Goal: Task Accomplishment & Management: Use online tool/utility

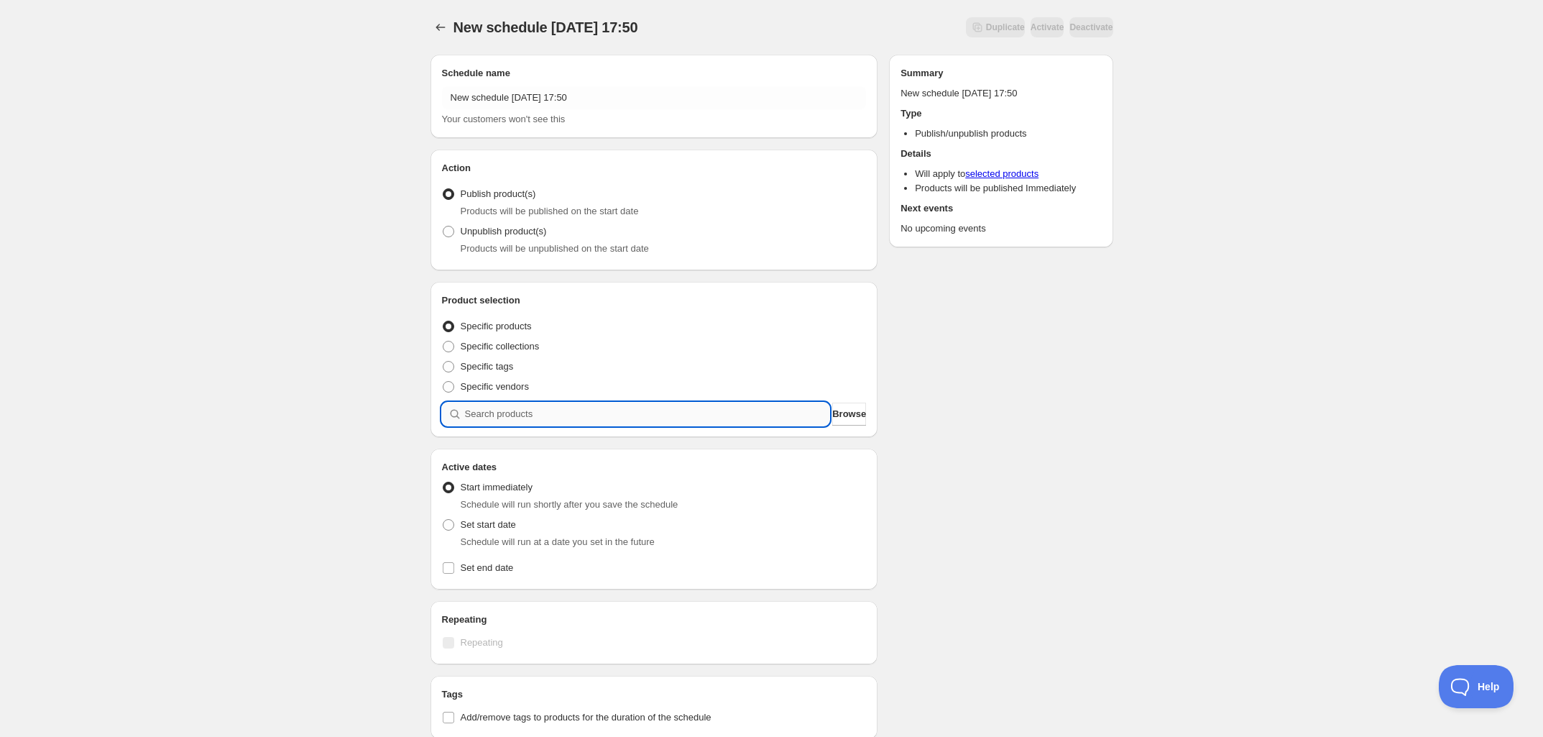
click at [535, 410] on input "search" at bounding box center [647, 413] width 365 height 23
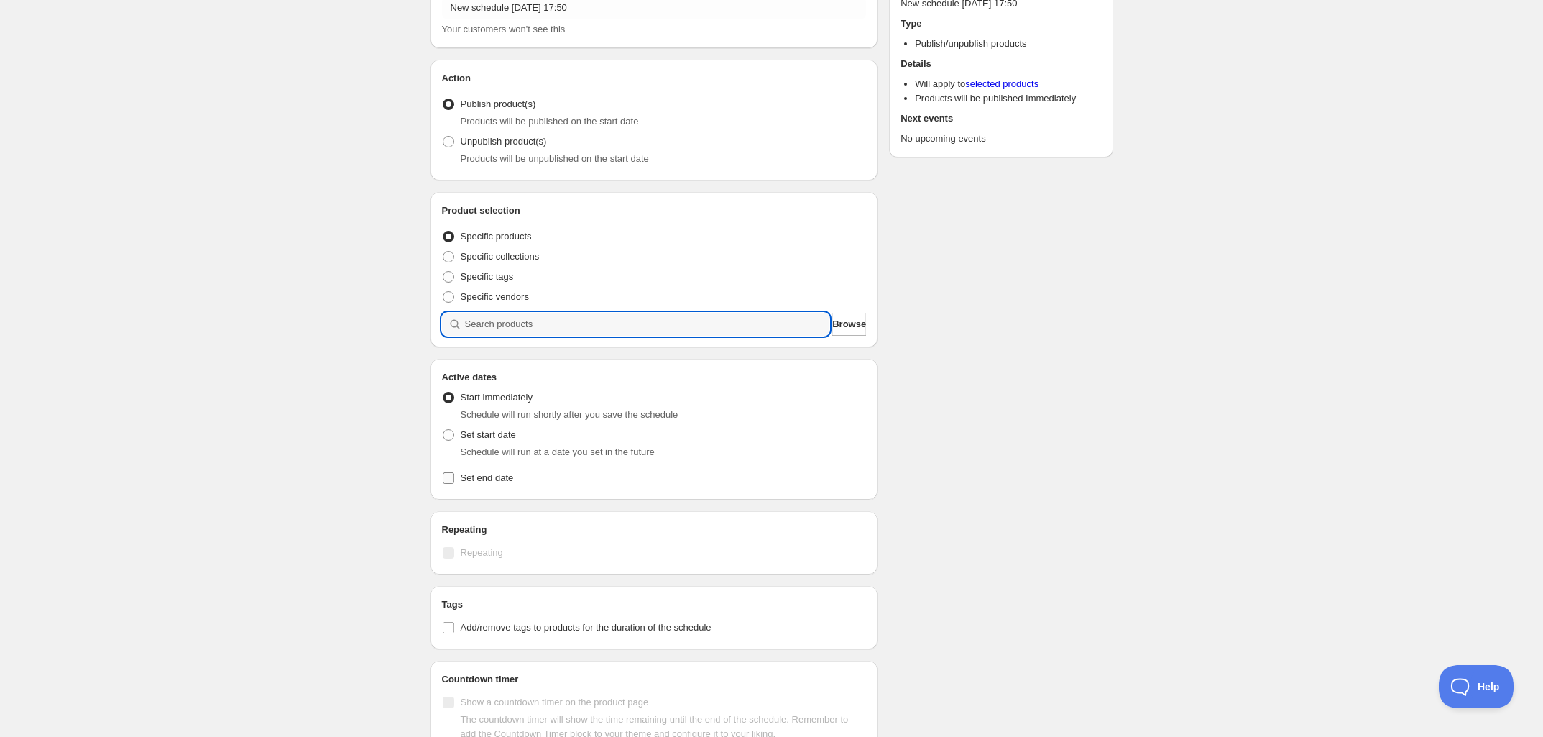
click at [444, 476] on input "Set end date" at bounding box center [448, 477] width 11 height 11
checkbox input "true"
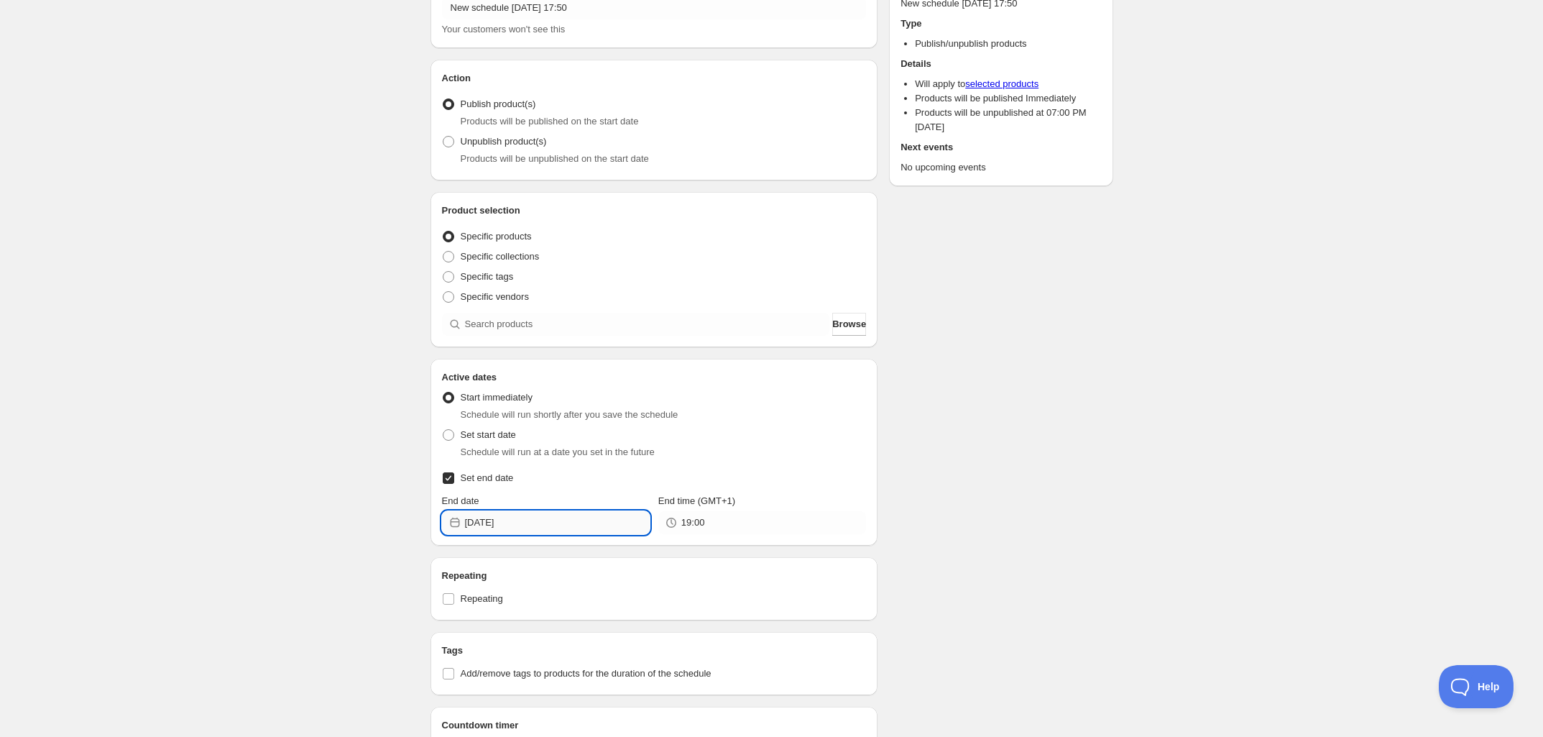
click at [507, 525] on input "[DATE]" at bounding box center [557, 522] width 185 height 23
click at [629, 556] on icon "Show next month, October 2025" at bounding box center [631, 555] width 14 height 14
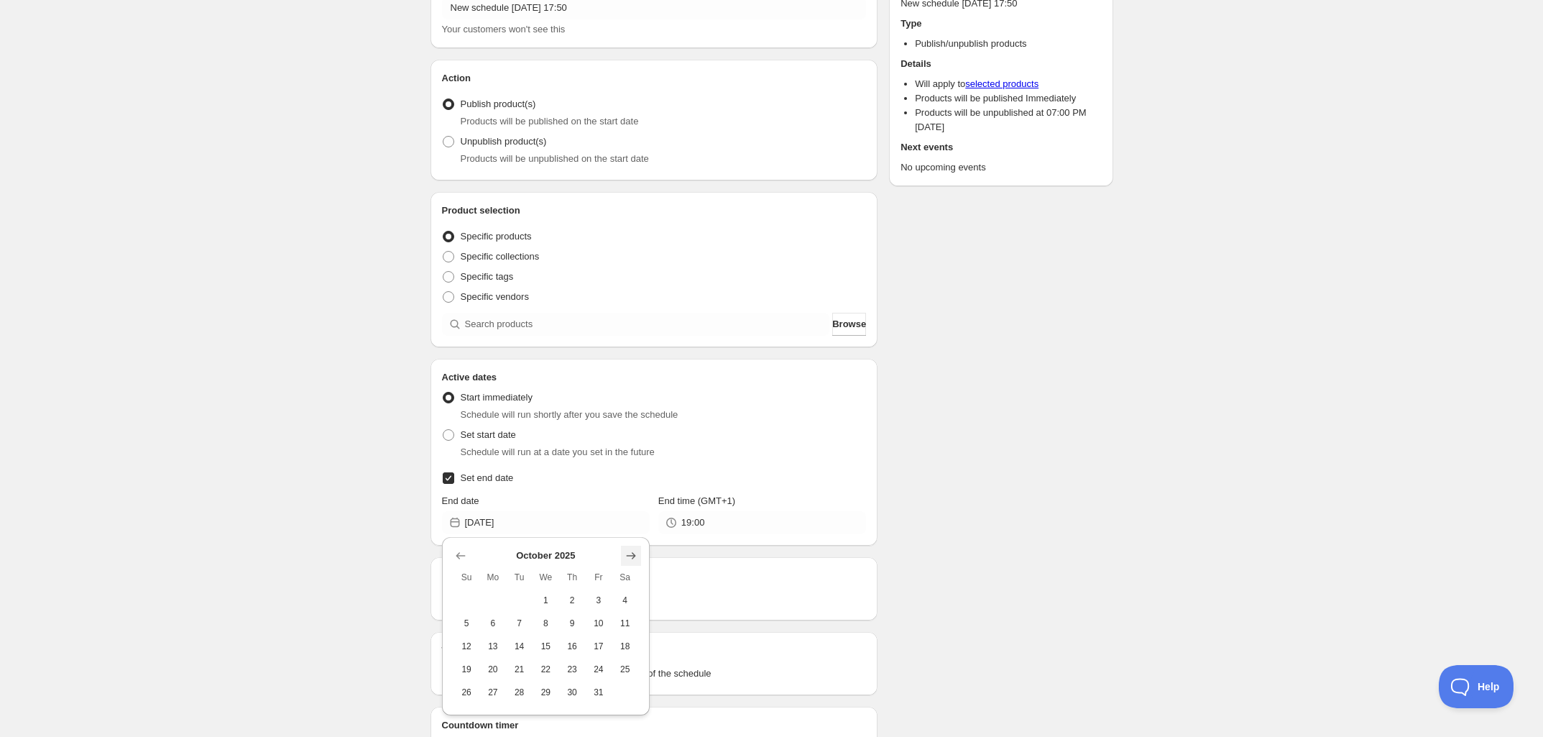
click at [630, 556] on icon "Show next month, November 2025" at bounding box center [631, 555] width 14 height 14
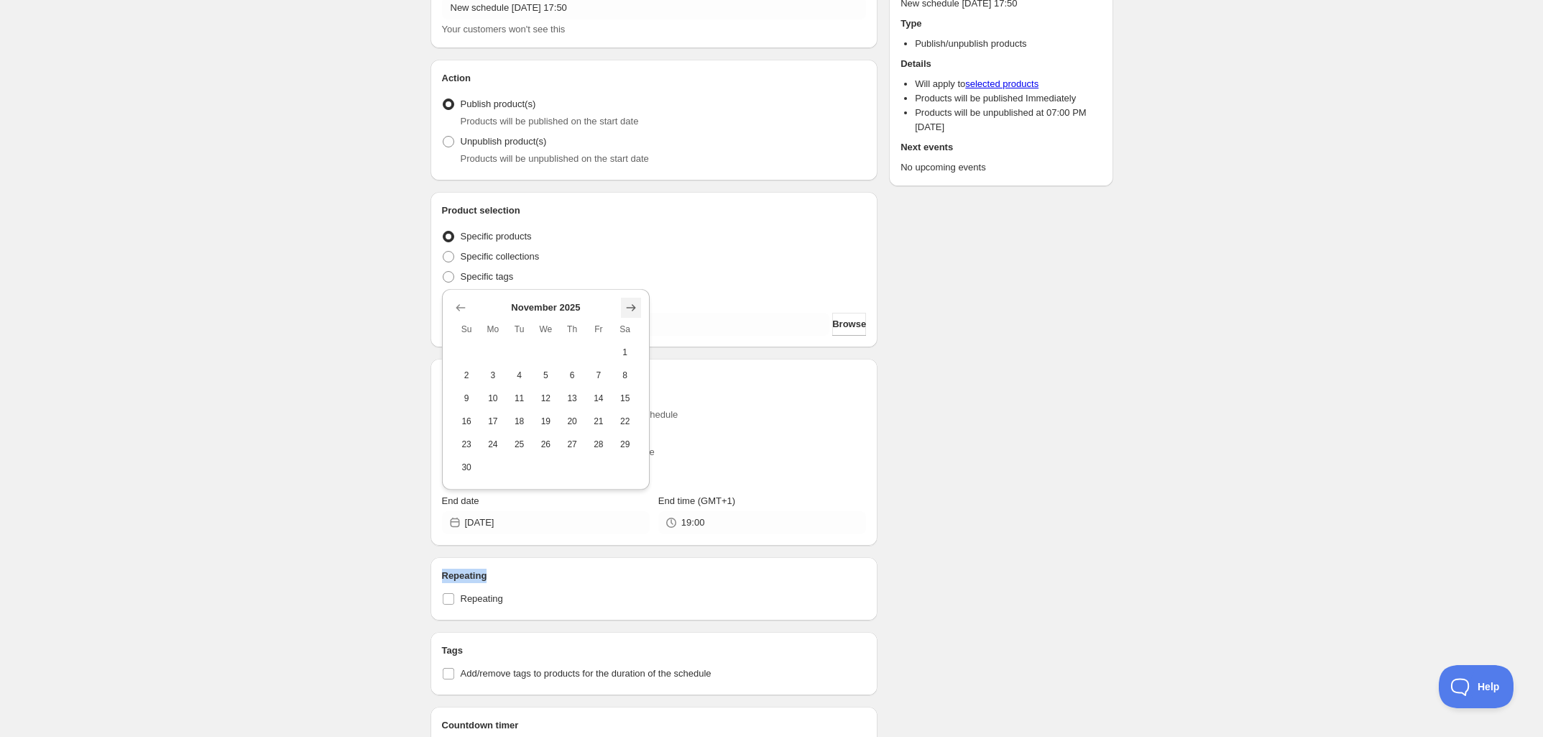
click at [630, 557] on div "Repeating Repeating" at bounding box center [654, 588] width 448 height 63
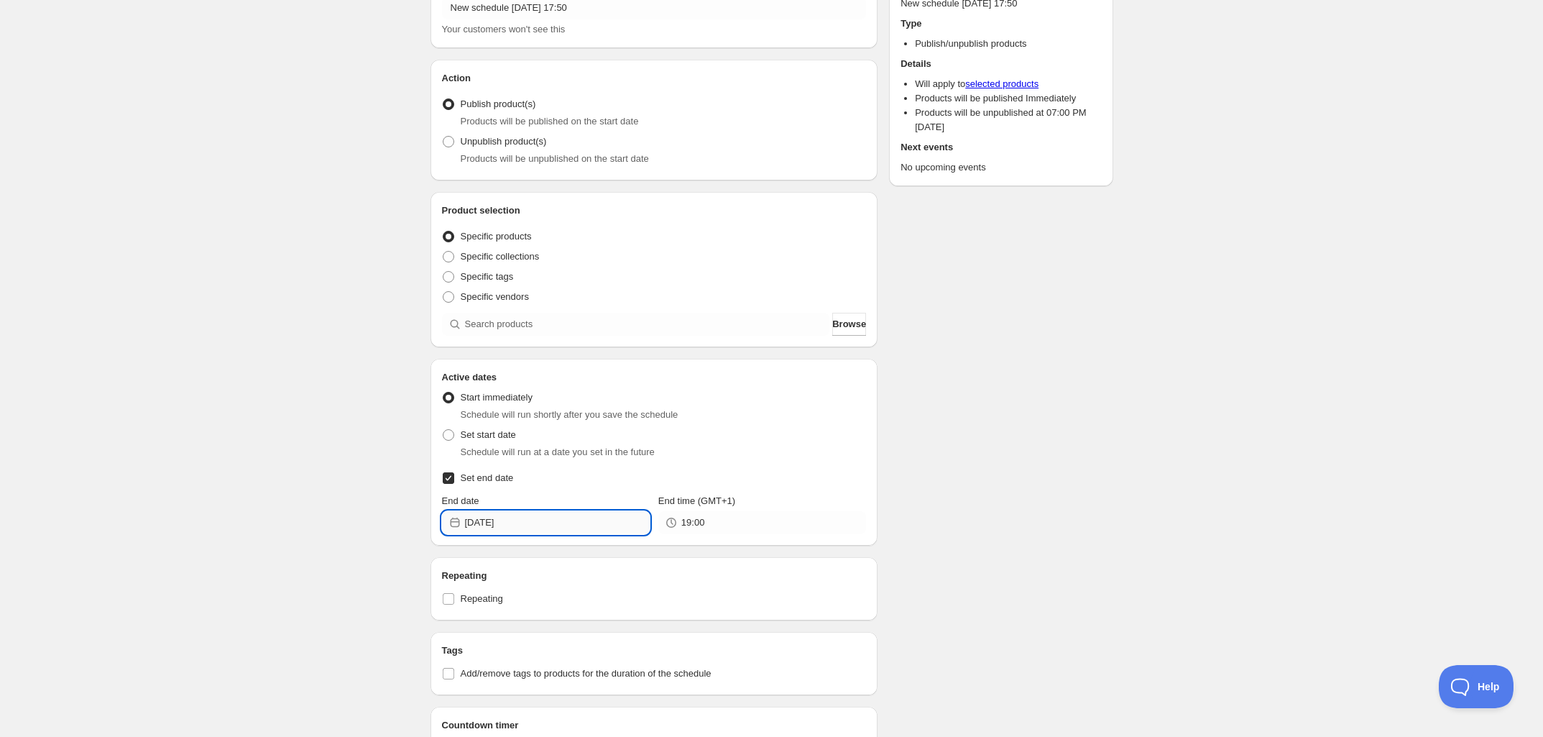
click at [582, 521] on input "[DATE]" at bounding box center [557, 522] width 185 height 23
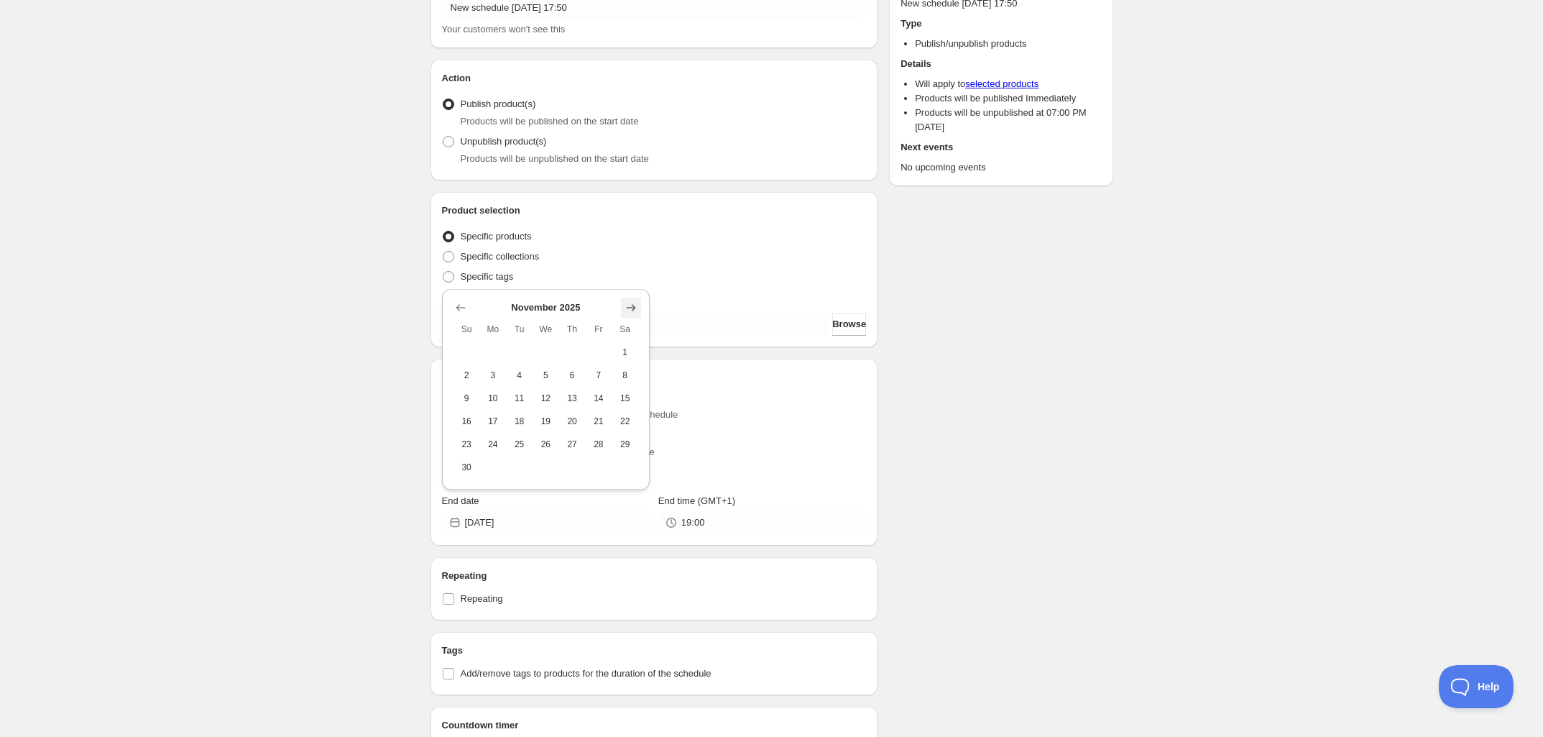
click at [624, 309] on icon "Show next month, December 2025" at bounding box center [631, 307] width 14 height 14
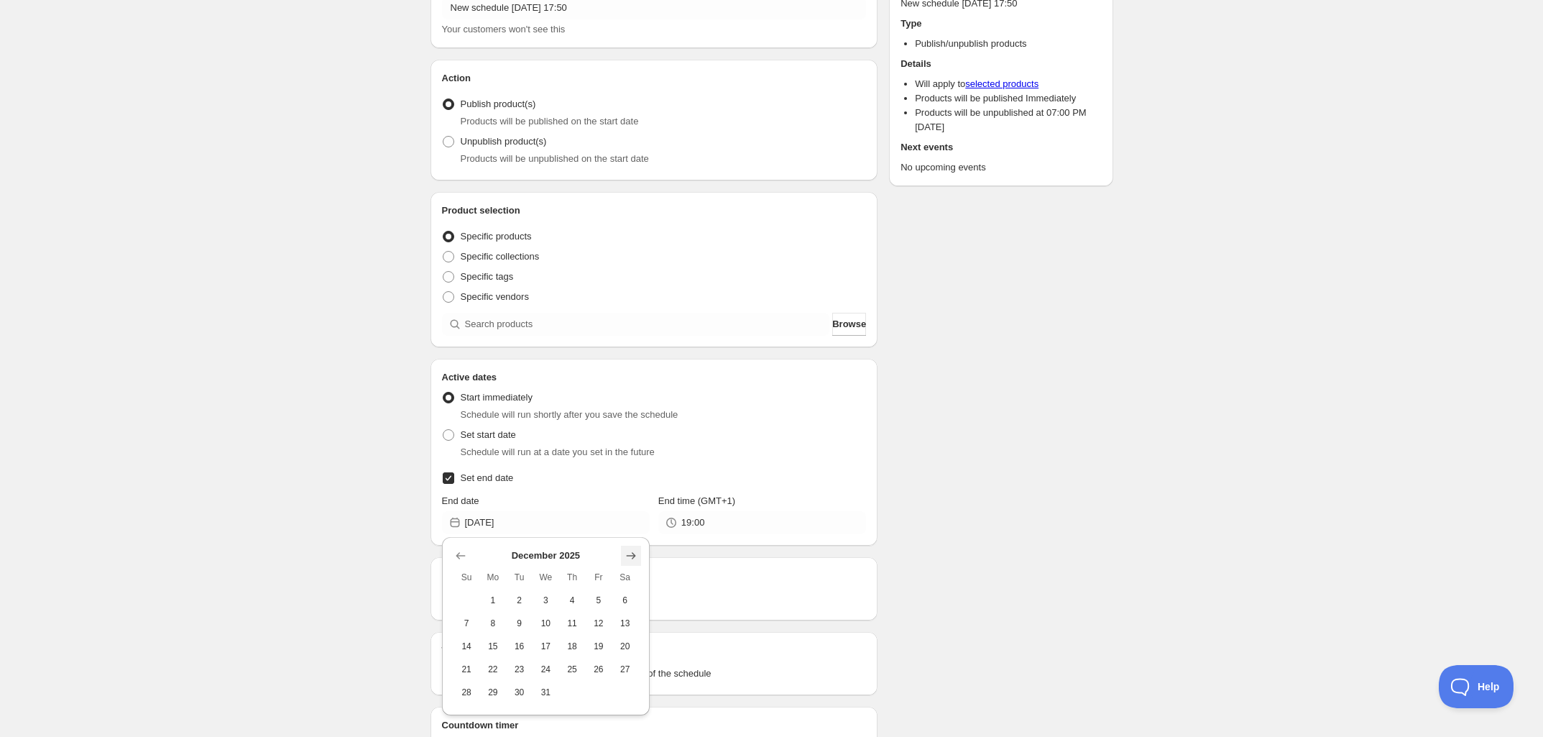
click at [635, 558] on icon "Show next month, January 2026" at bounding box center [631, 555] width 14 height 14
click at [629, 696] on span "31" at bounding box center [624, 691] width 15 height 11
type input "[DATE]"
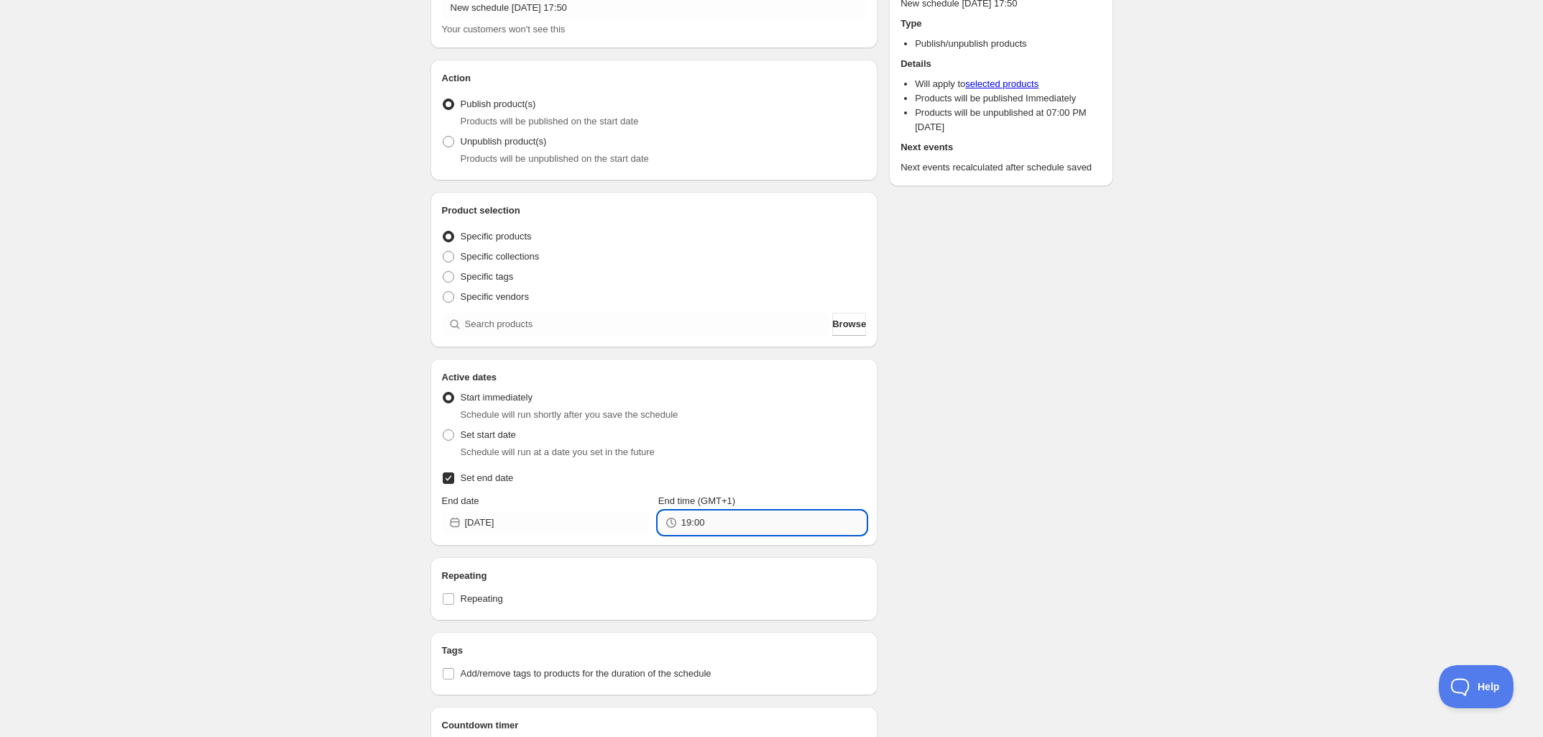
click at [695, 520] on input "19:00" at bounding box center [773, 522] width 185 height 23
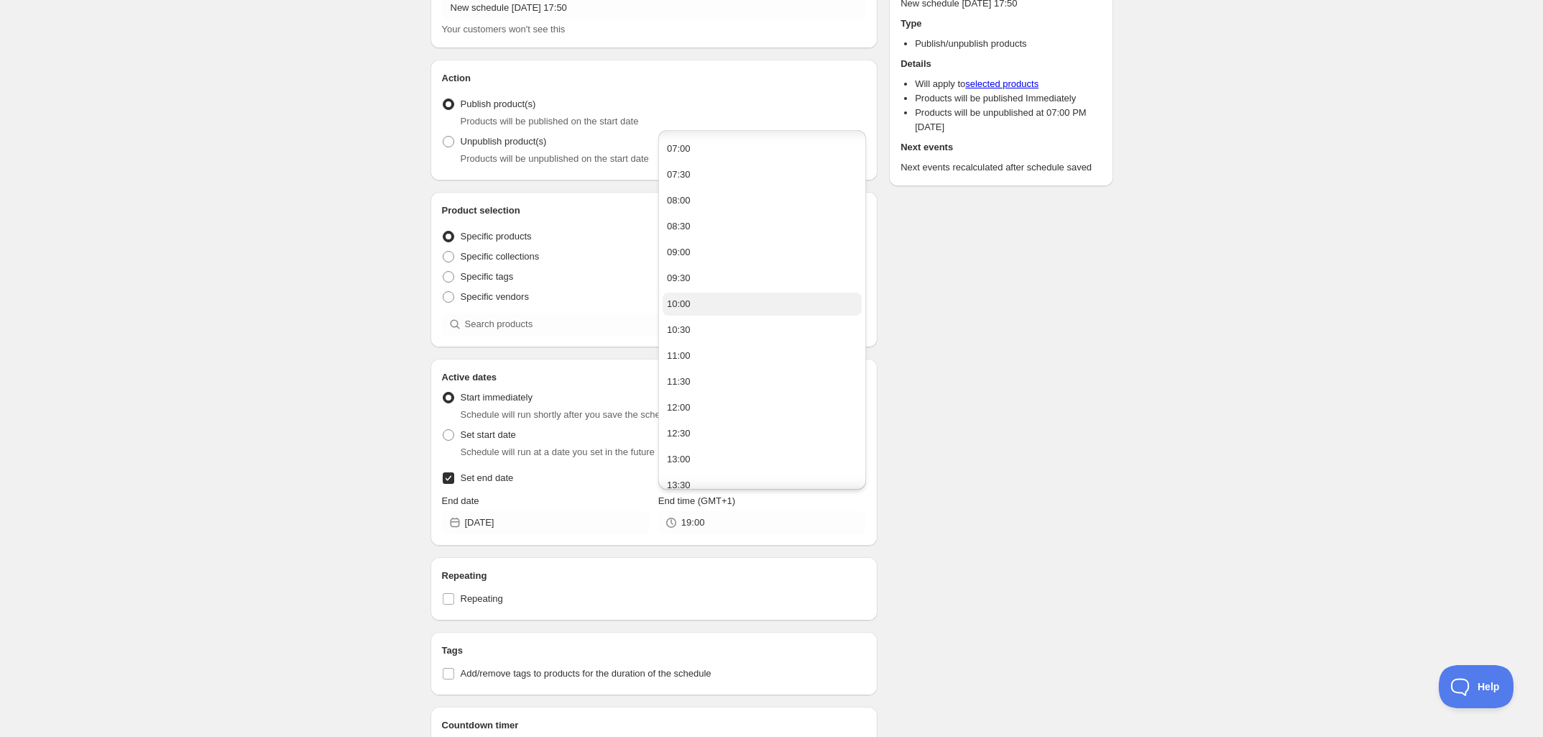
click at [726, 304] on button "10:00" at bounding box center [762, 303] width 199 height 23
type input "10:00"
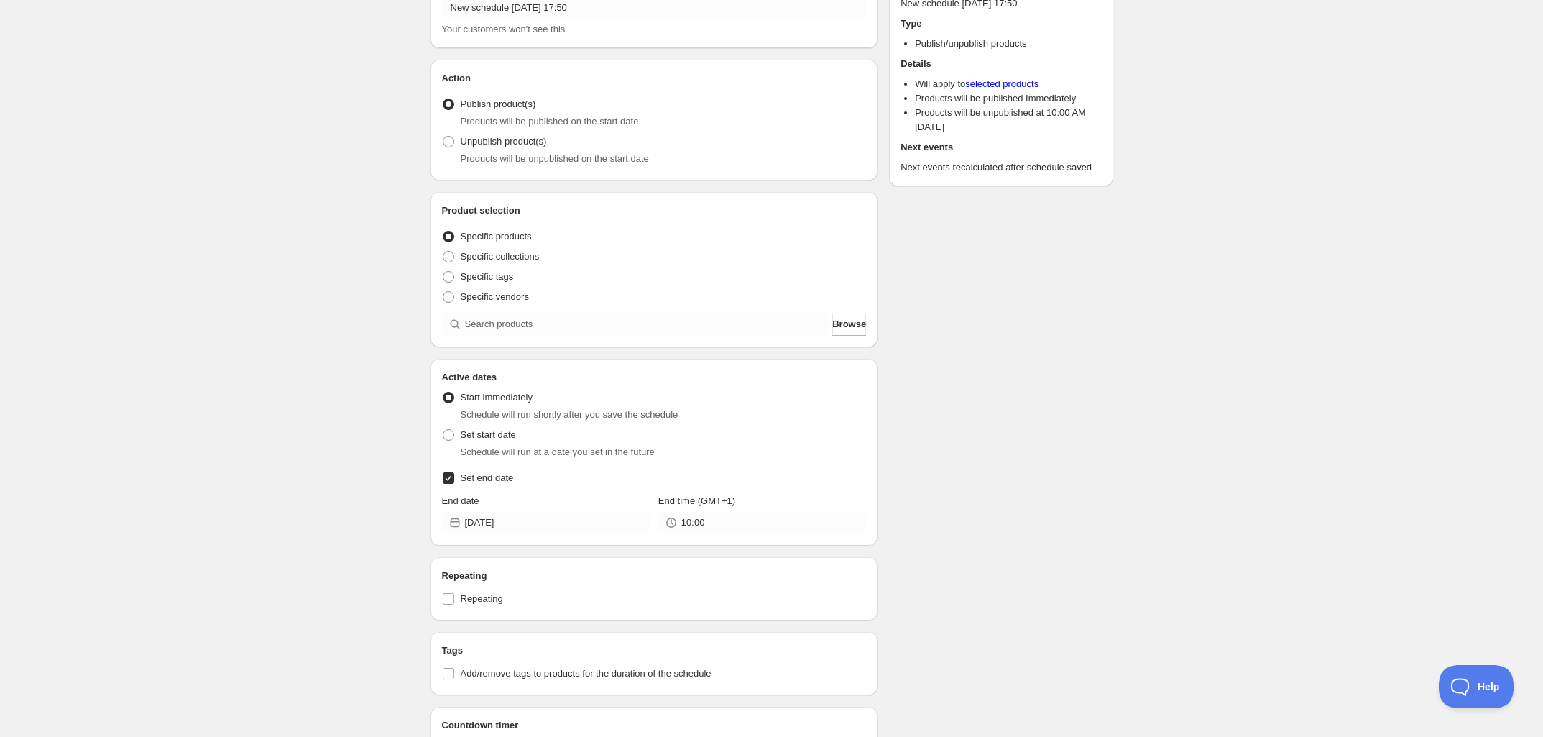
scroll to position [0, 0]
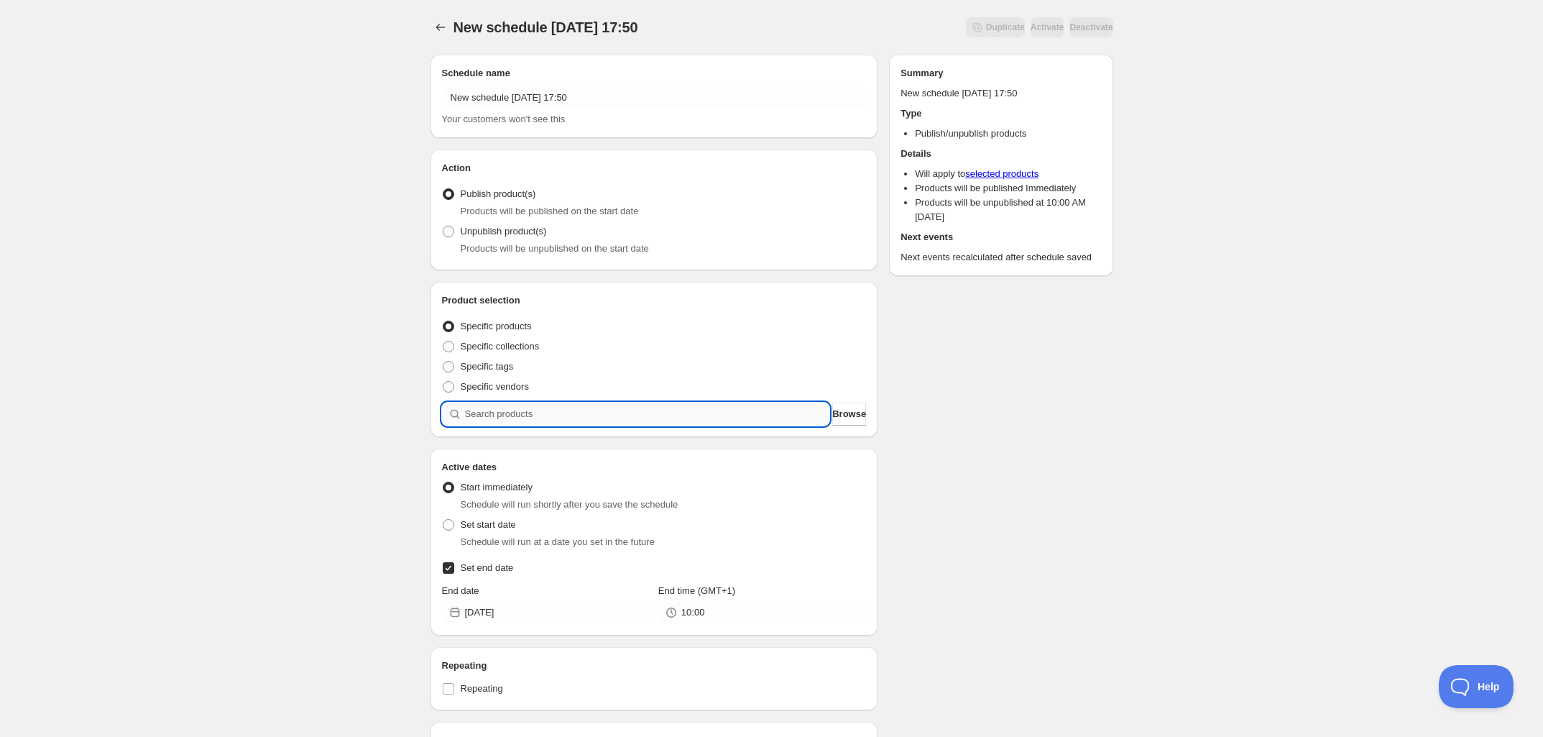
click at [562, 419] on input "search" at bounding box center [647, 413] width 365 height 23
type input "r"
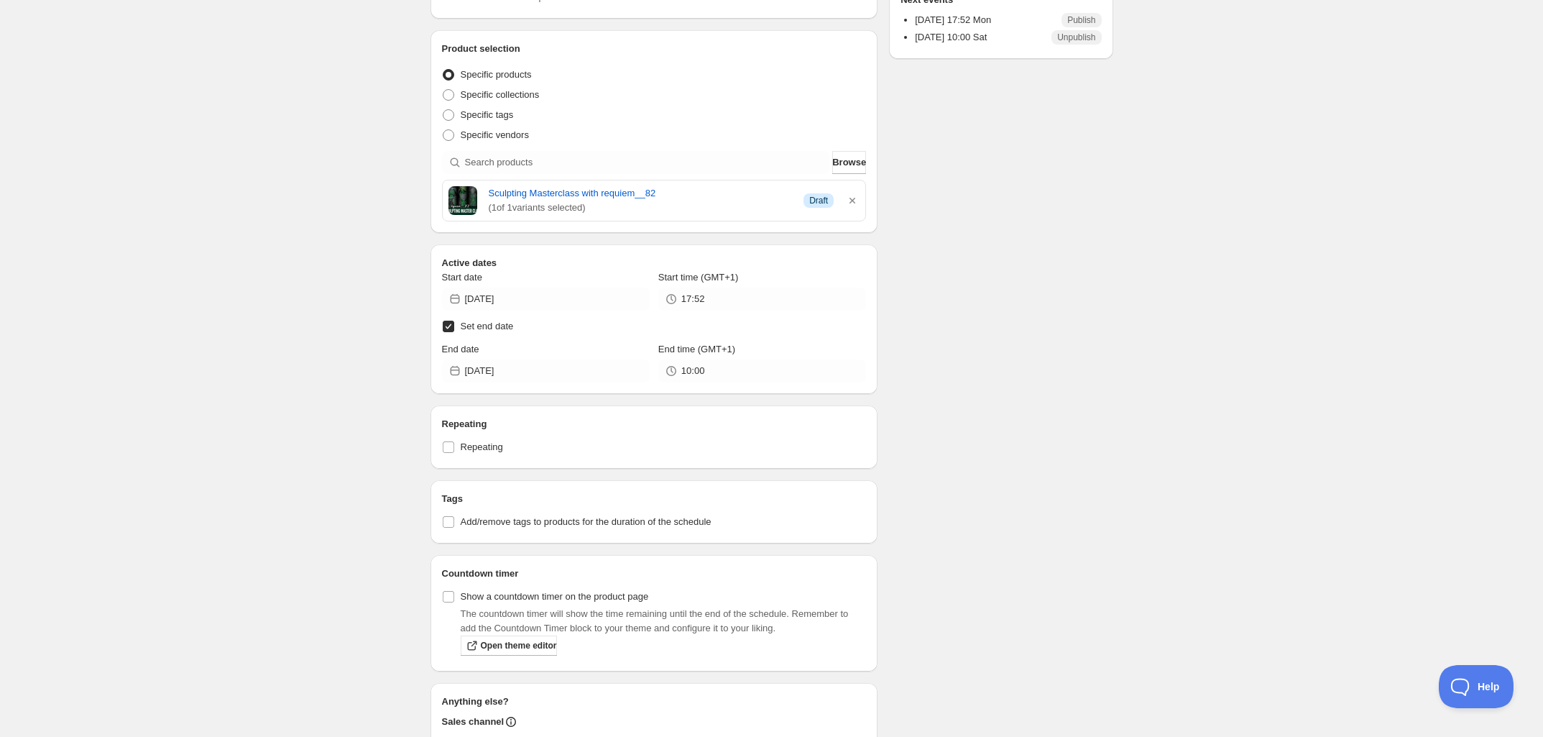
scroll to position [269, 0]
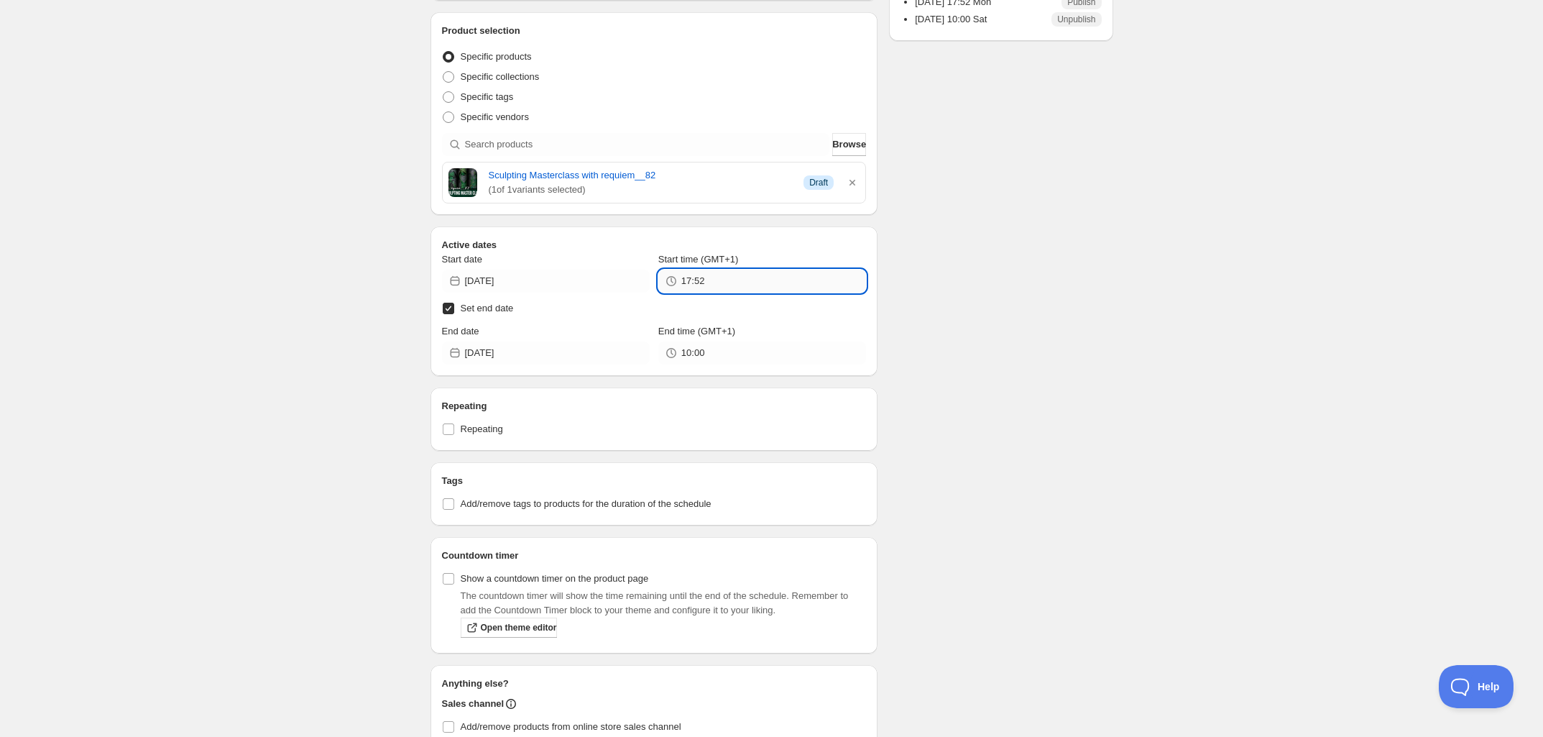
click at [703, 286] on input "17:52" at bounding box center [773, 280] width 185 height 23
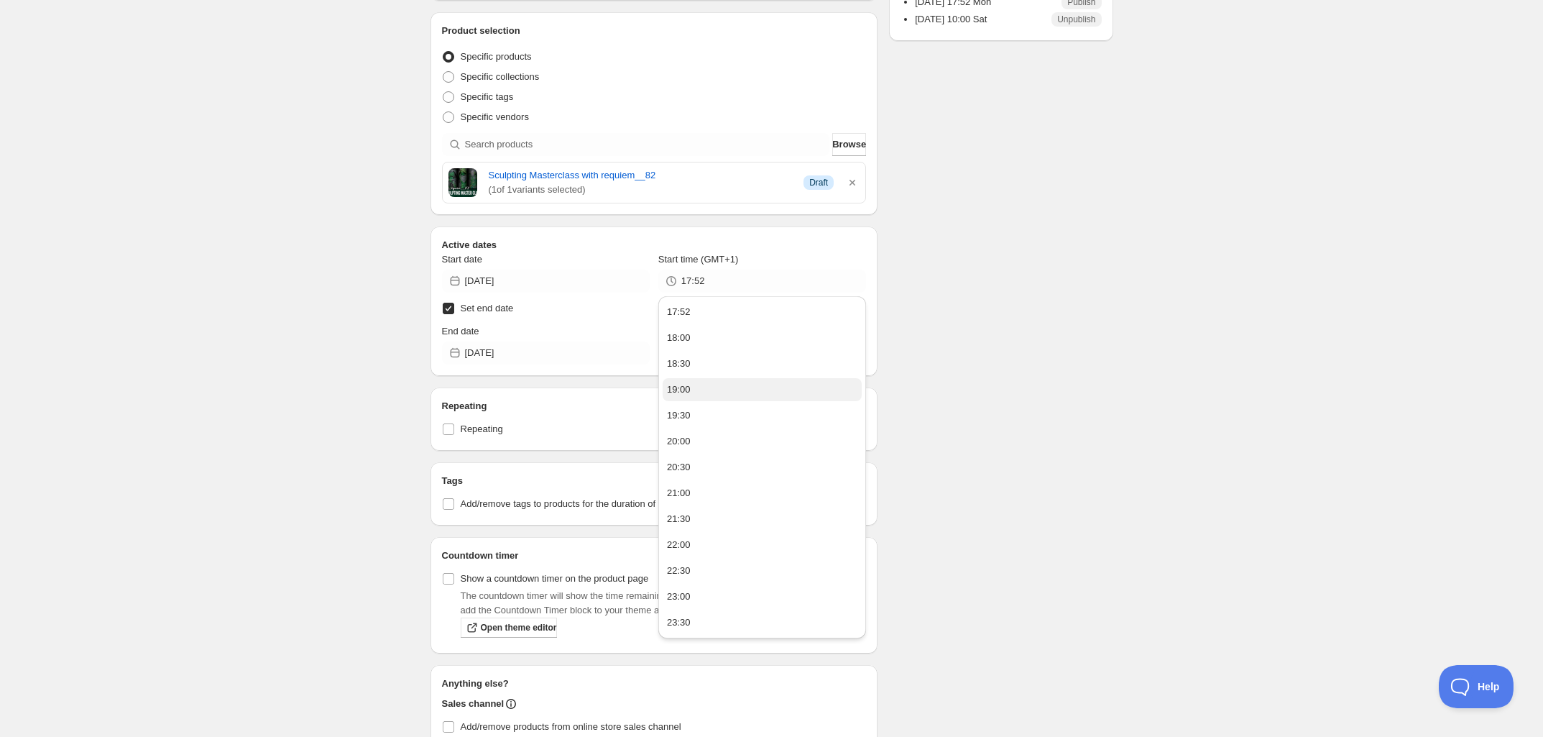
click at [712, 387] on button "19:00" at bounding box center [762, 389] width 199 height 23
type input "19:00"
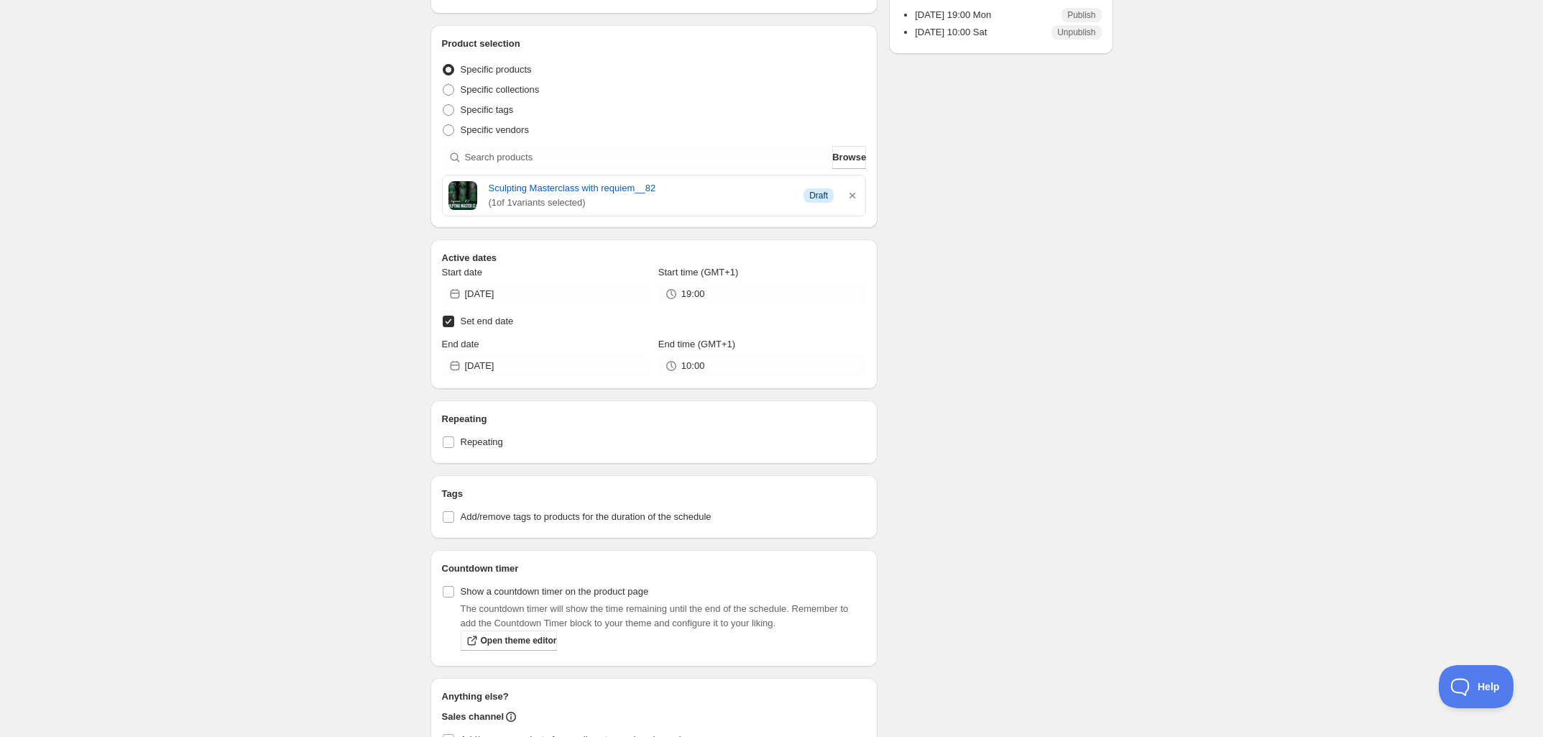
scroll to position [0, 0]
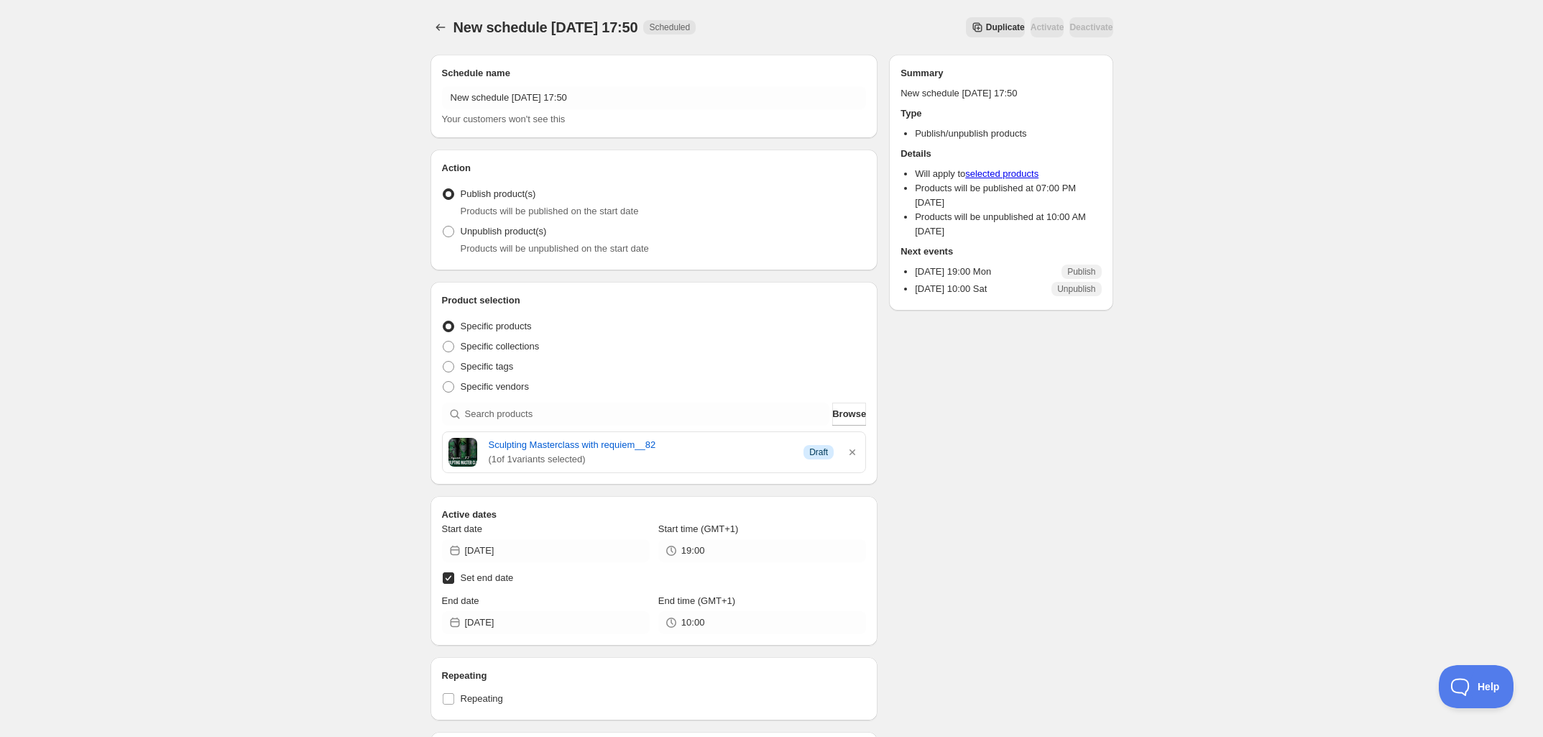
click at [1237, 415] on div "New schedule [DATE] 17:50. This page is ready New schedule [DATE] 17:50 Schedul…" at bounding box center [771, 610] width 1543 height 1220
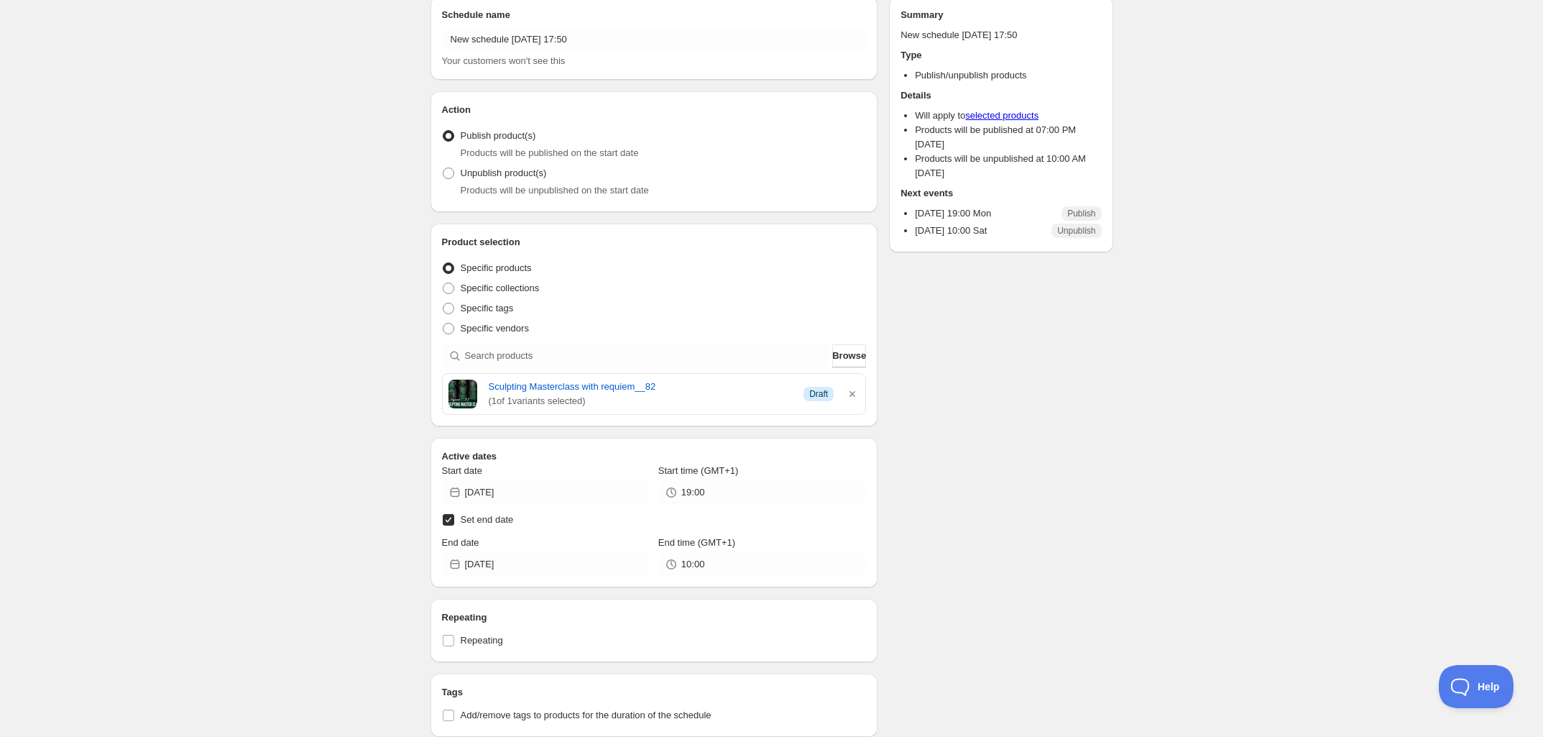
scroll to position [90, 0]
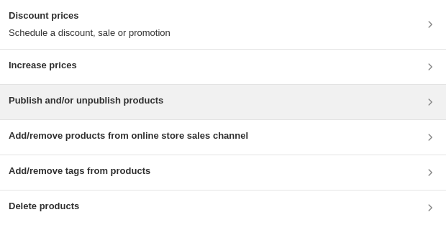
click at [176, 107] on div "Publish and/or unpublish products" at bounding box center [223, 101] width 428 height 17
